Goal: Check status: Check status

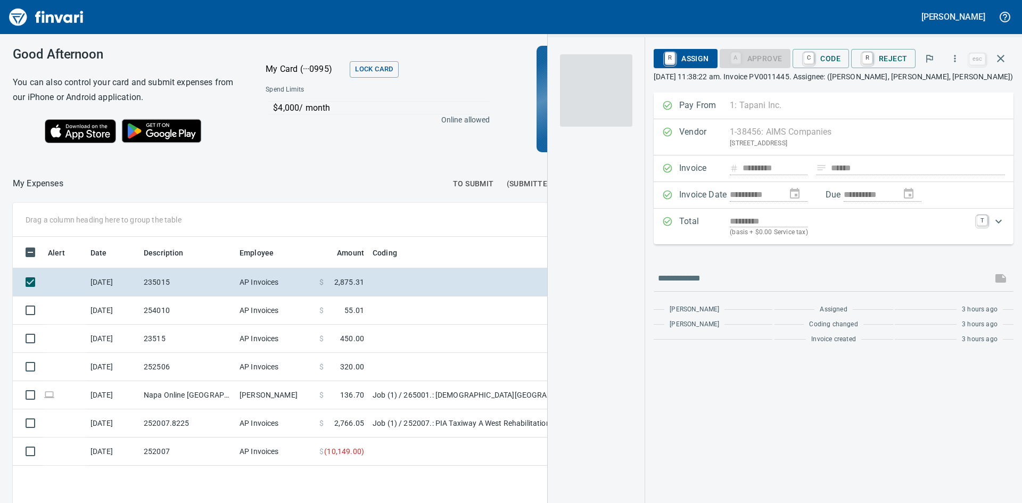
scroll to position [378, 714]
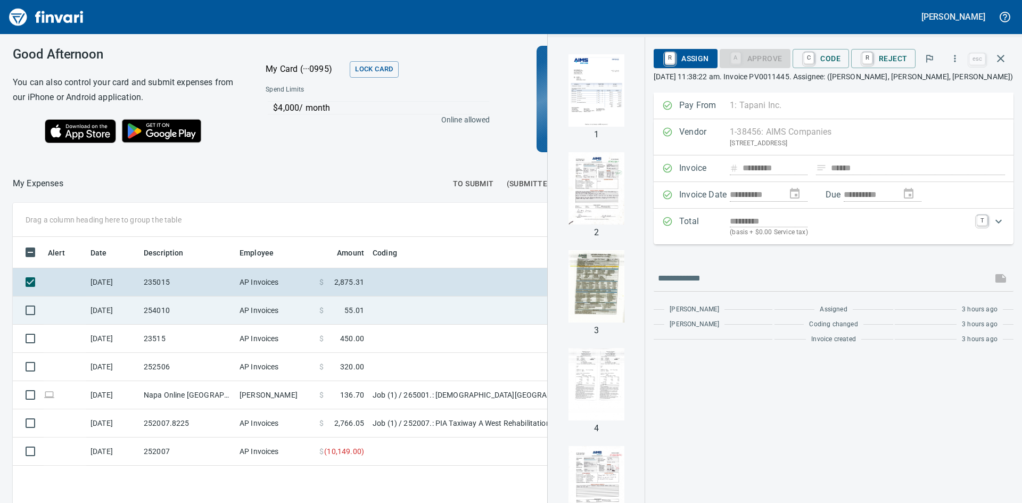
click at [191, 307] on td "254010" at bounding box center [187, 310] width 96 height 28
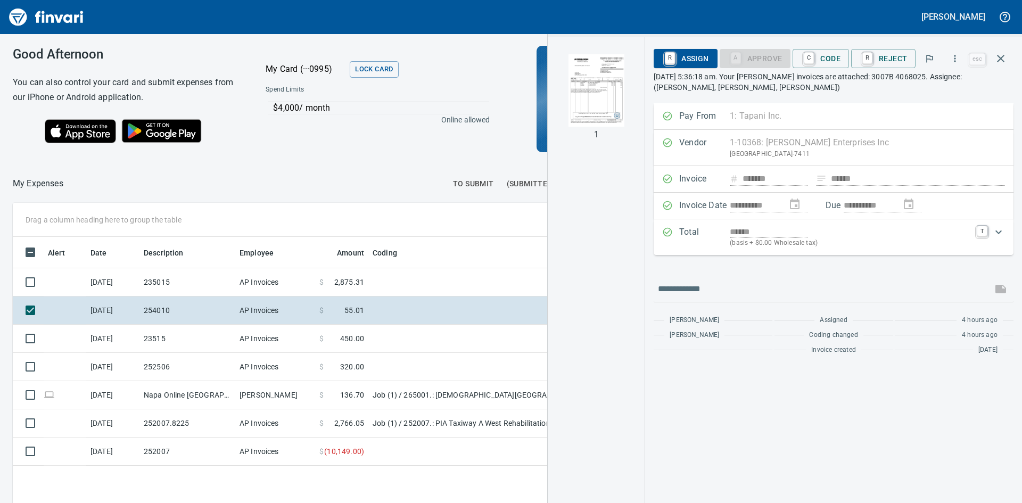
click at [605, 108] on img "button" at bounding box center [596, 90] width 72 height 72
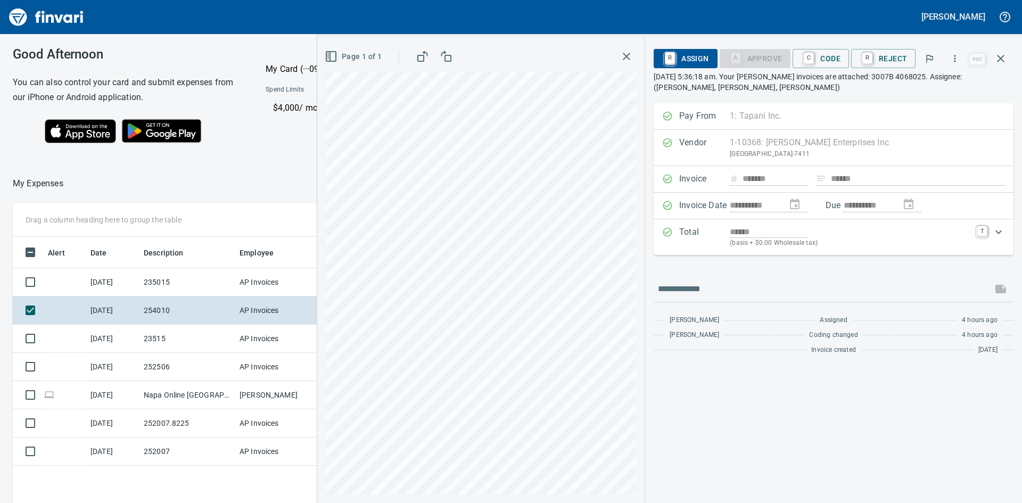
click at [629, 53] on icon "button" at bounding box center [626, 56] width 13 height 13
